Goal: Contribute content: Contribute content

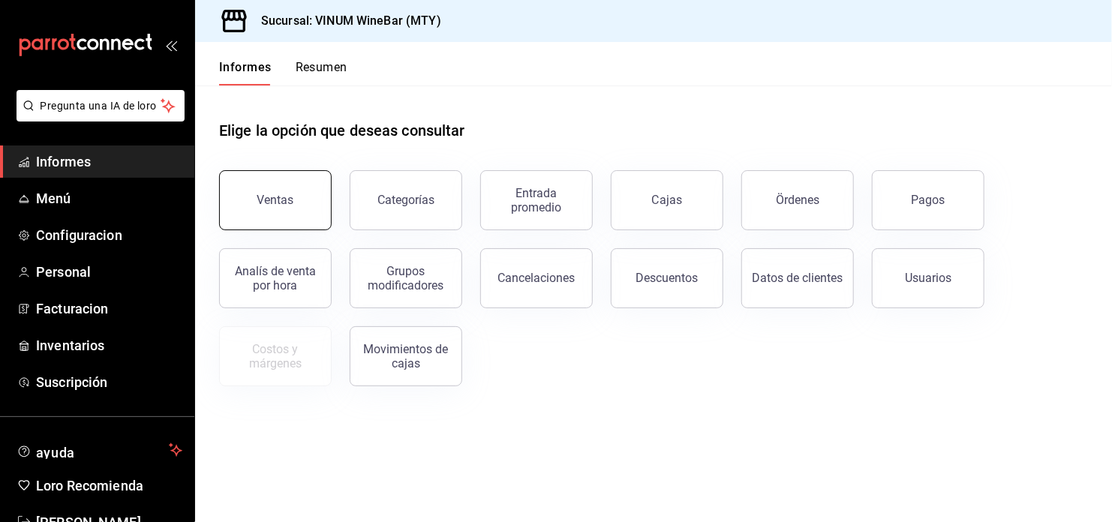
click at [292, 208] on button "Ventas" at bounding box center [275, 200] width 113 height 60
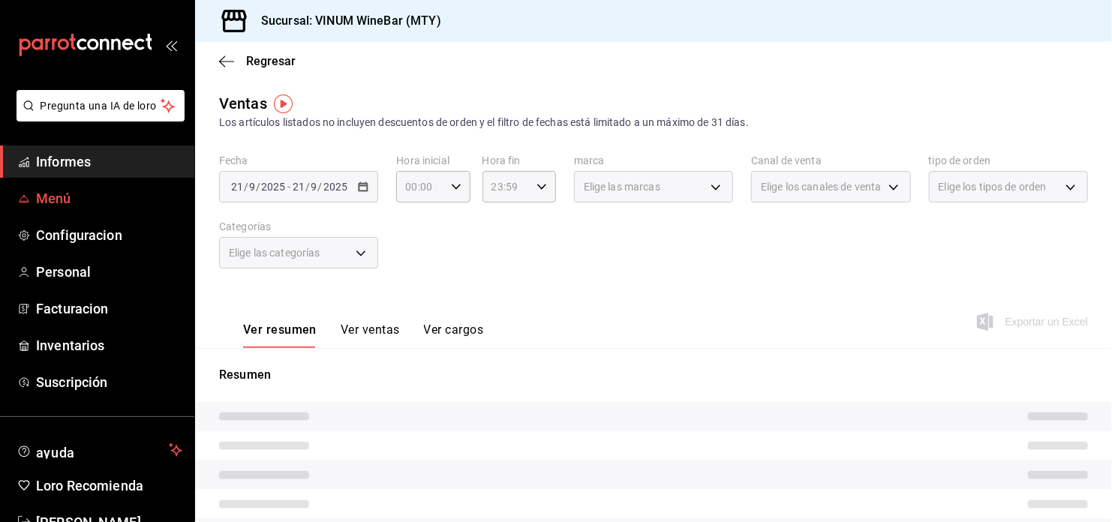
click at [52, 200] on span "Menú" at bounding box center [109, 198] width 146 height 20
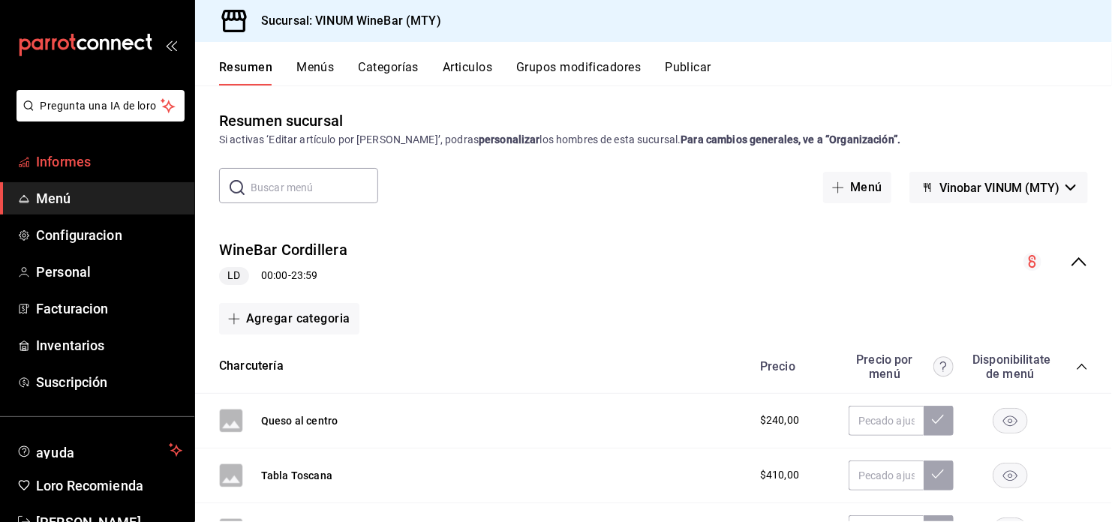
click at [103, 165] on span "Informes" at bounding box center [109, 162] width 146 height 20
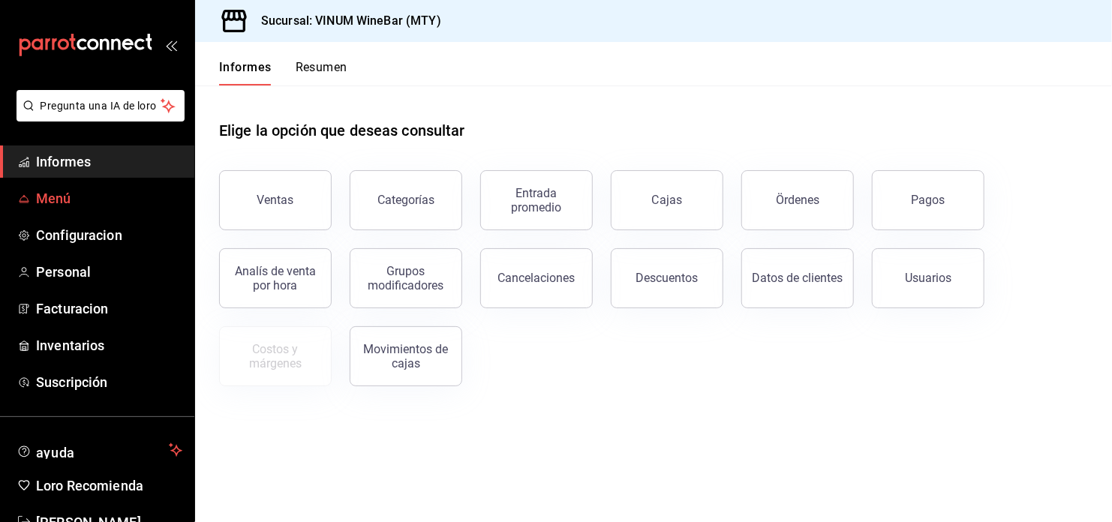
click at [79, 196] on span "Menú" at bounding box center [109, 198] width 146 height 20
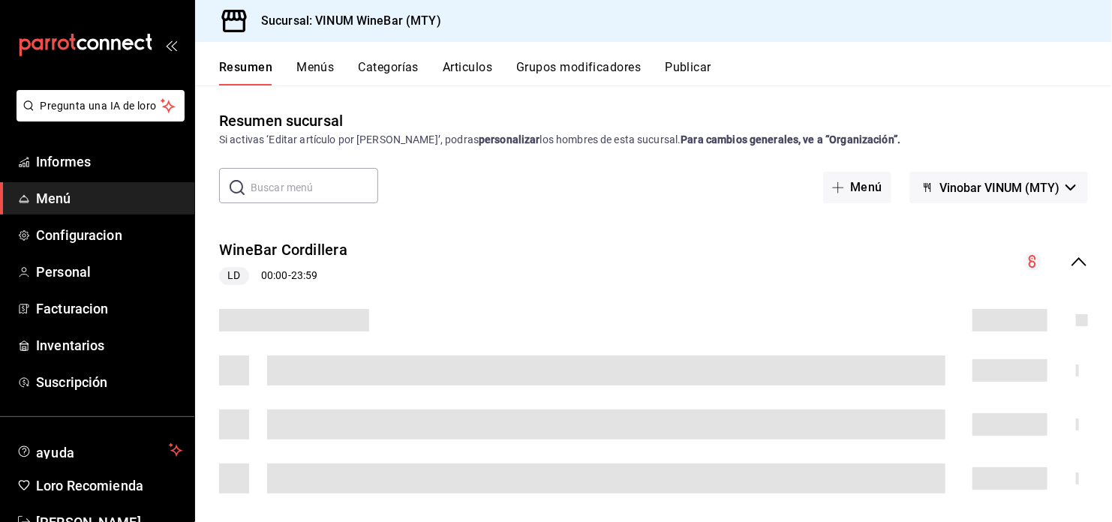
click at [473, 62] on button "Articulos" at bounding box center [468, 73] width 50 height 26
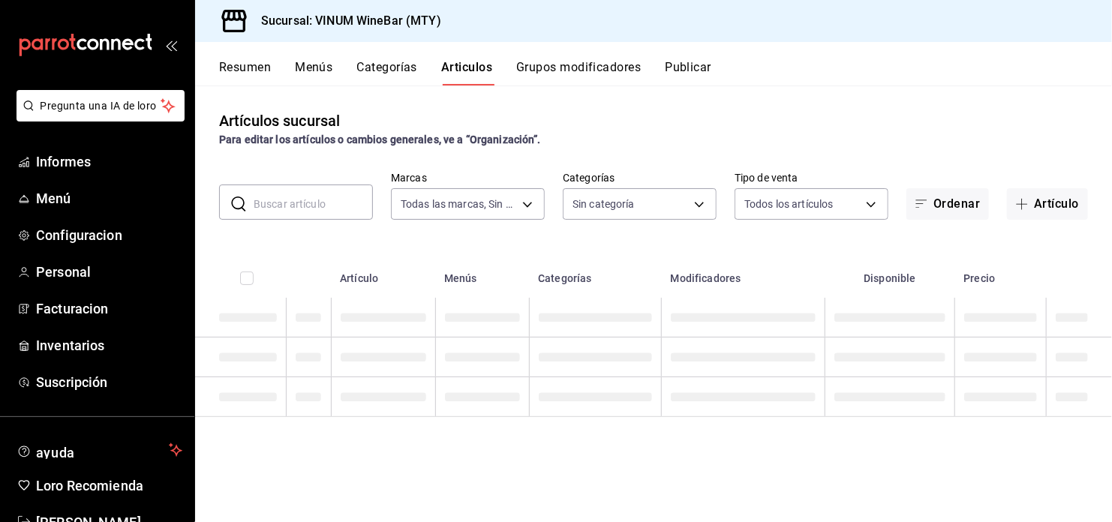
type input "ca8f1d25-6a21-40a6-b6ec-24c4b669c59a"
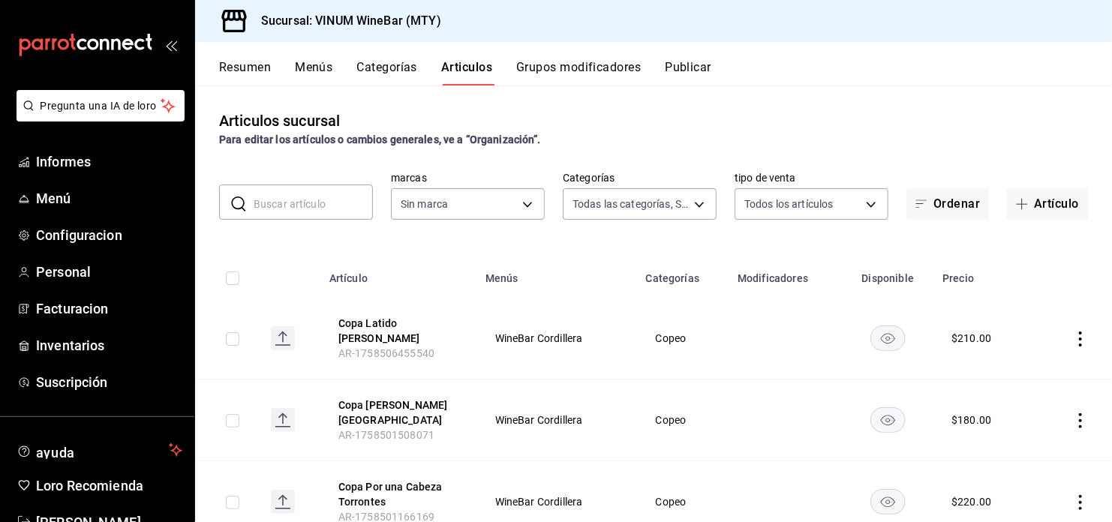
type input "52db0966-aed8-4277-8cb6-402e310174d1,e70bd9e4-23ac-4207-ab30-360fd1df7980,52098…"
click at [1008, 194] on button "Artículo" at bounding box center [1047, 204] width 81 height 32
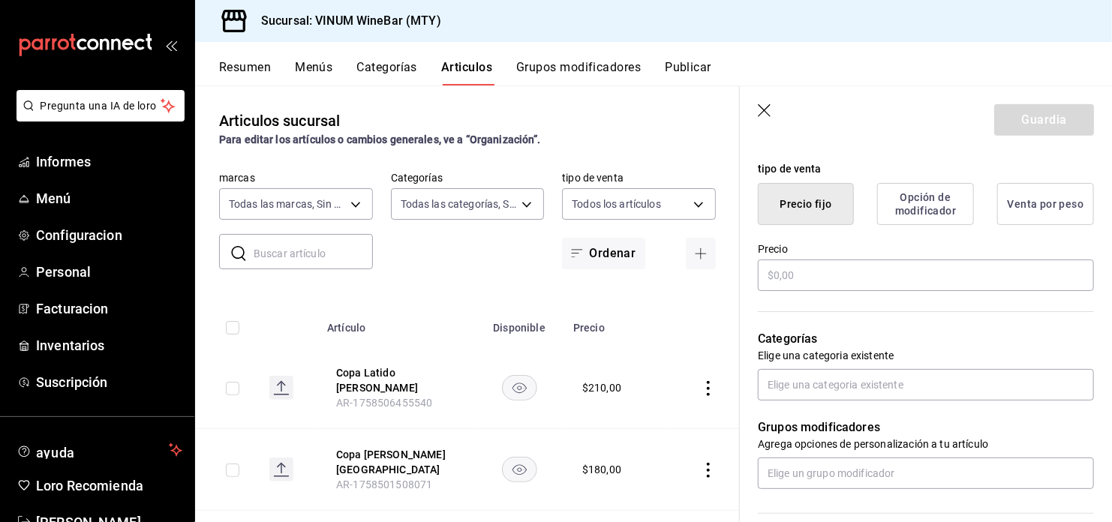
scroll to position [400, 0]
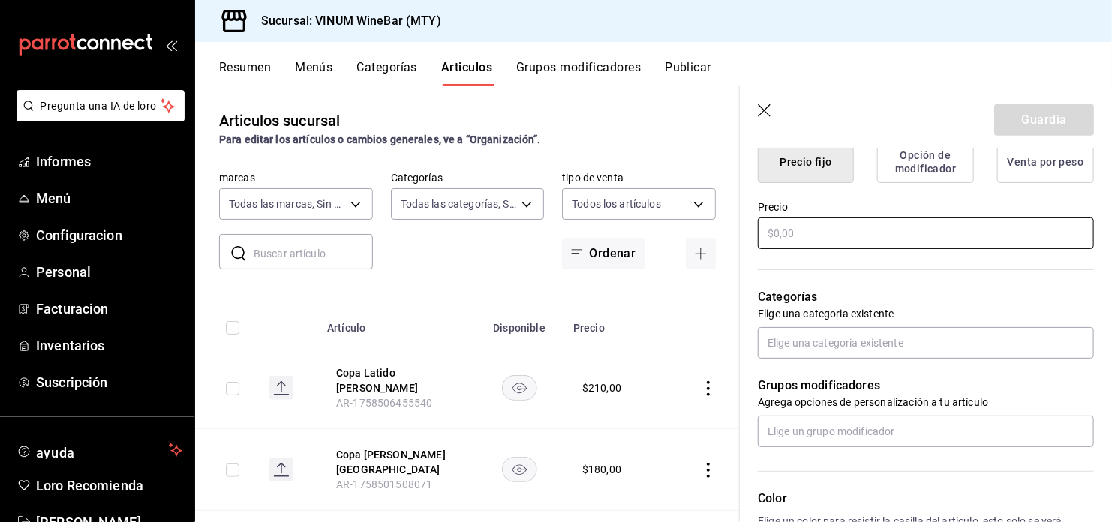
type input "Copa Solo Tinto"
click at [816, 234] on input "text" at bounding box center [926, 234] width 336 height 32
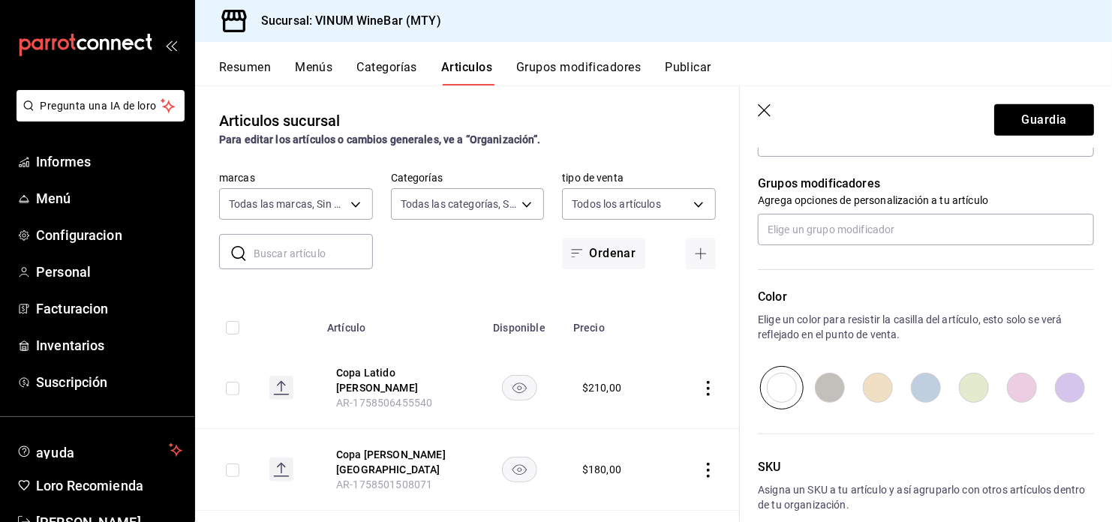
scroll to position [677, 0]
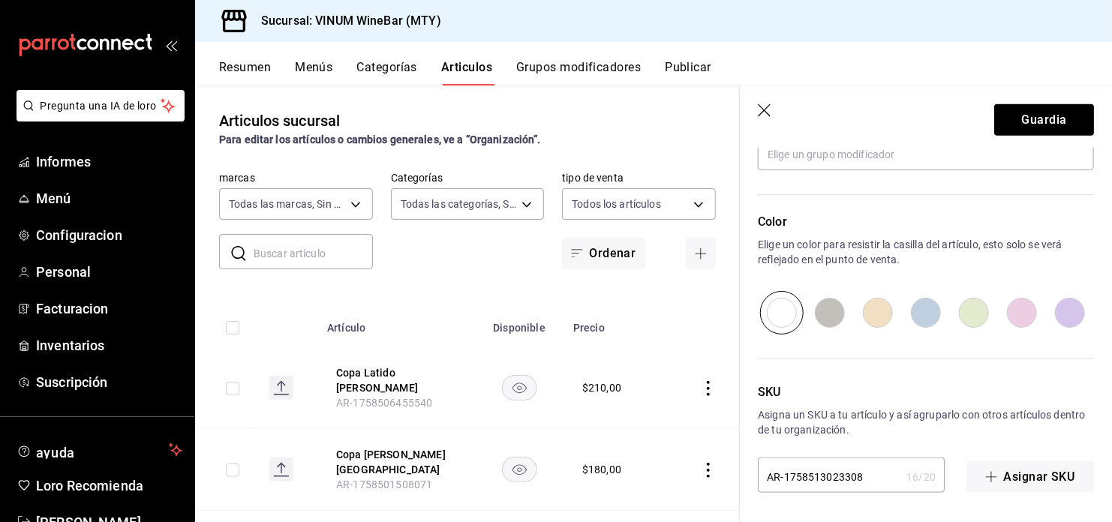
type input "$200.00"
click at [1065, 312] on input "radio" at bounding box center [1070, 313] width 48 height 44
radio input "true"
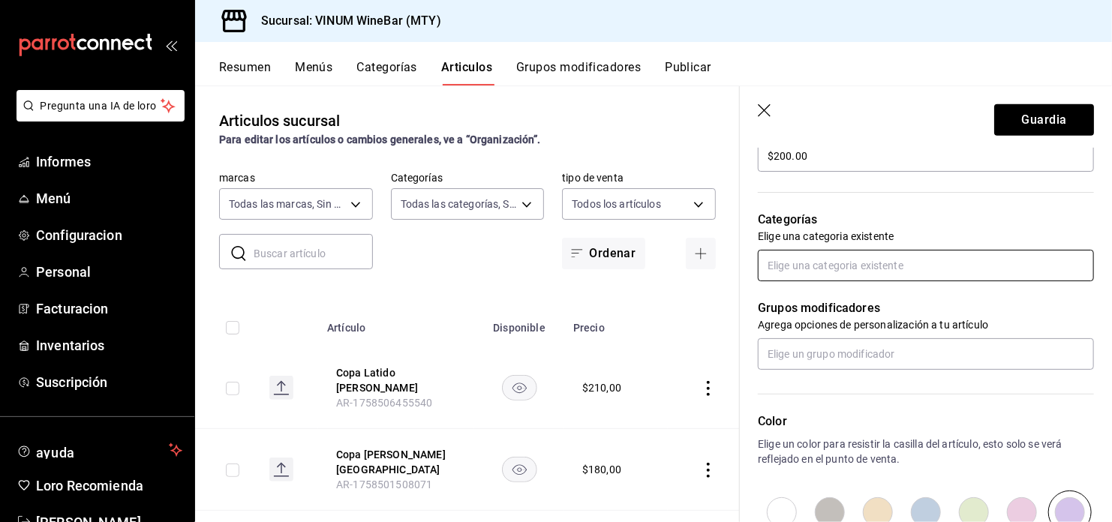
click at [951, 266] on input "text" at bounding box center [926, 266] width 336 height 32
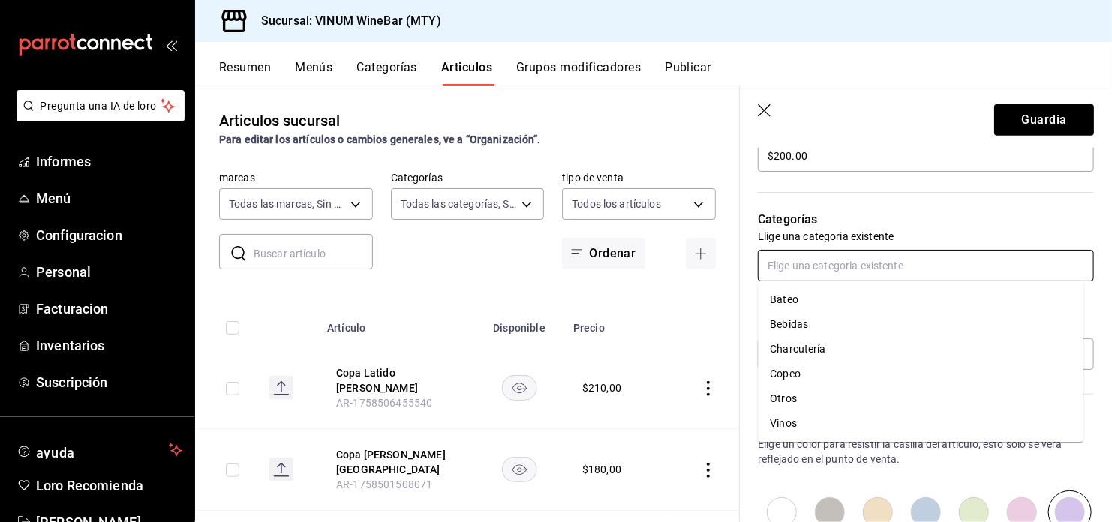
click at [804, 382] on li "Copeo" at bounding box center [921, 374] width 326 height 25
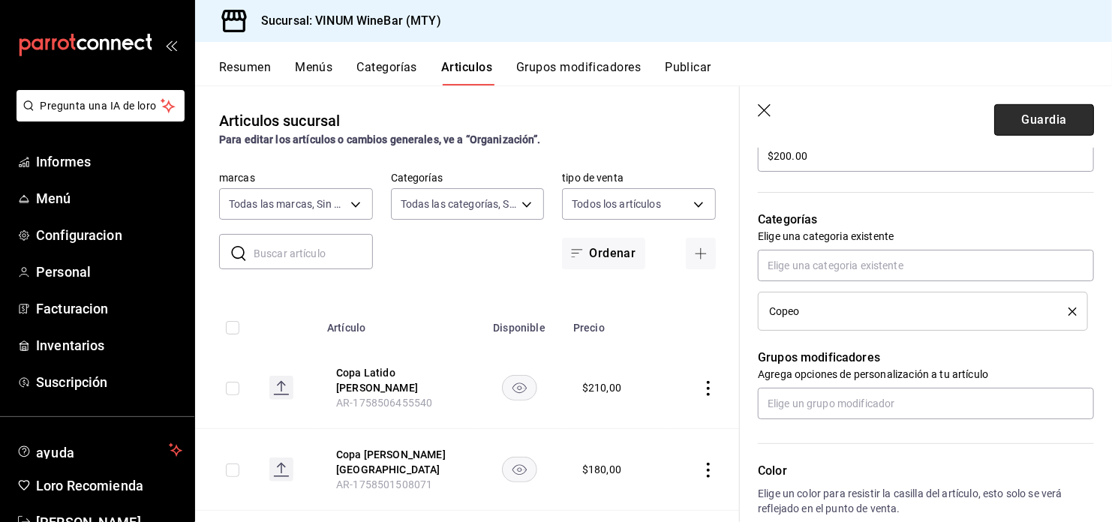
click at [1047, 114] on button "Guardia" at bounding box center [1044, 120] width 100 height 32
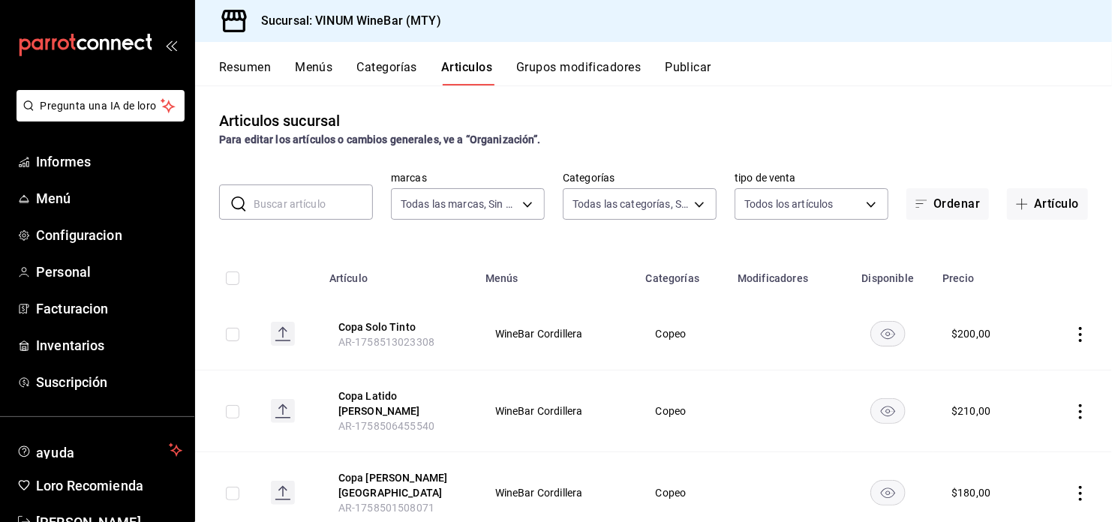
click at [482, 116] on div "Articulos sucursal Para editar los artículos o cambios generales, ve a “Organiz…" at bounding box center [653, 129] width 917 height 38
